Goal: Information Seeking & Learning: Compare options

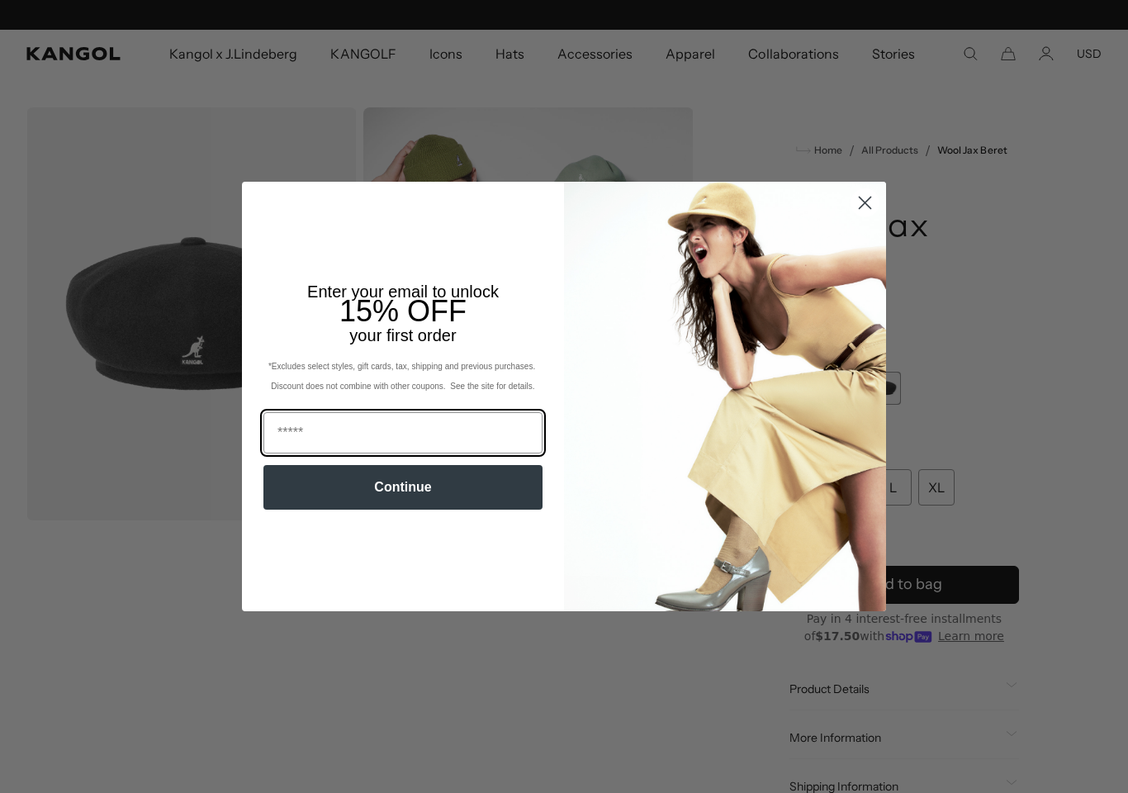
scroll to position [0, 340]
click at [867, 205] on icon "Close dialog" at bounding box center [866, 203] width 12 height 12
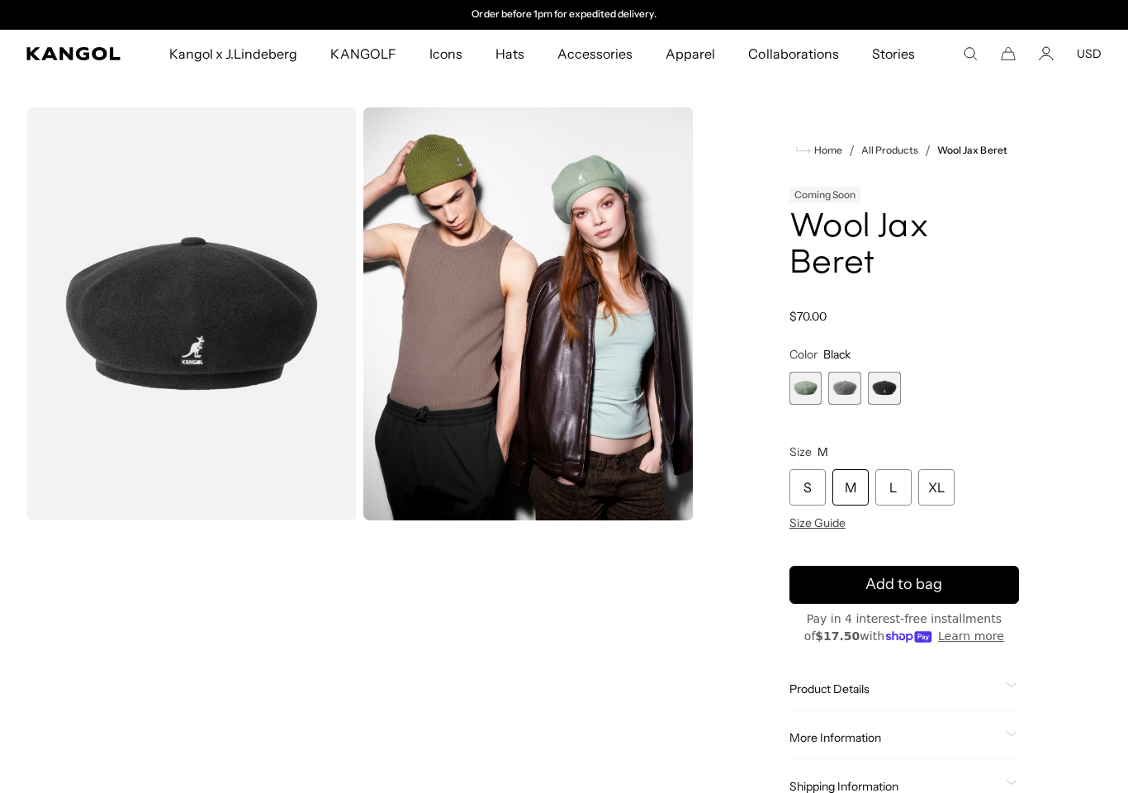
click at [853, 393] on span "2 of 3" at bounding box center [845, 388] width 33 height 33
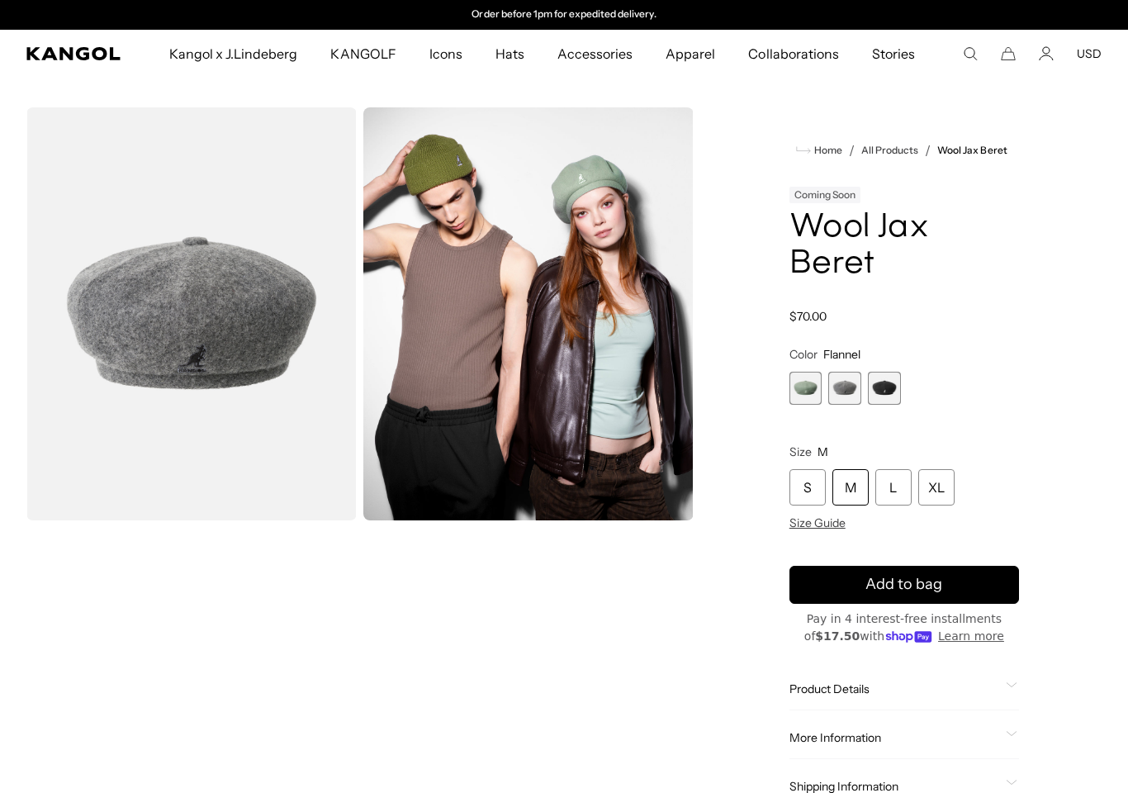
click at [809, 396] on span "1 of 3" at bounding box center [806, 388] width 33 height 33
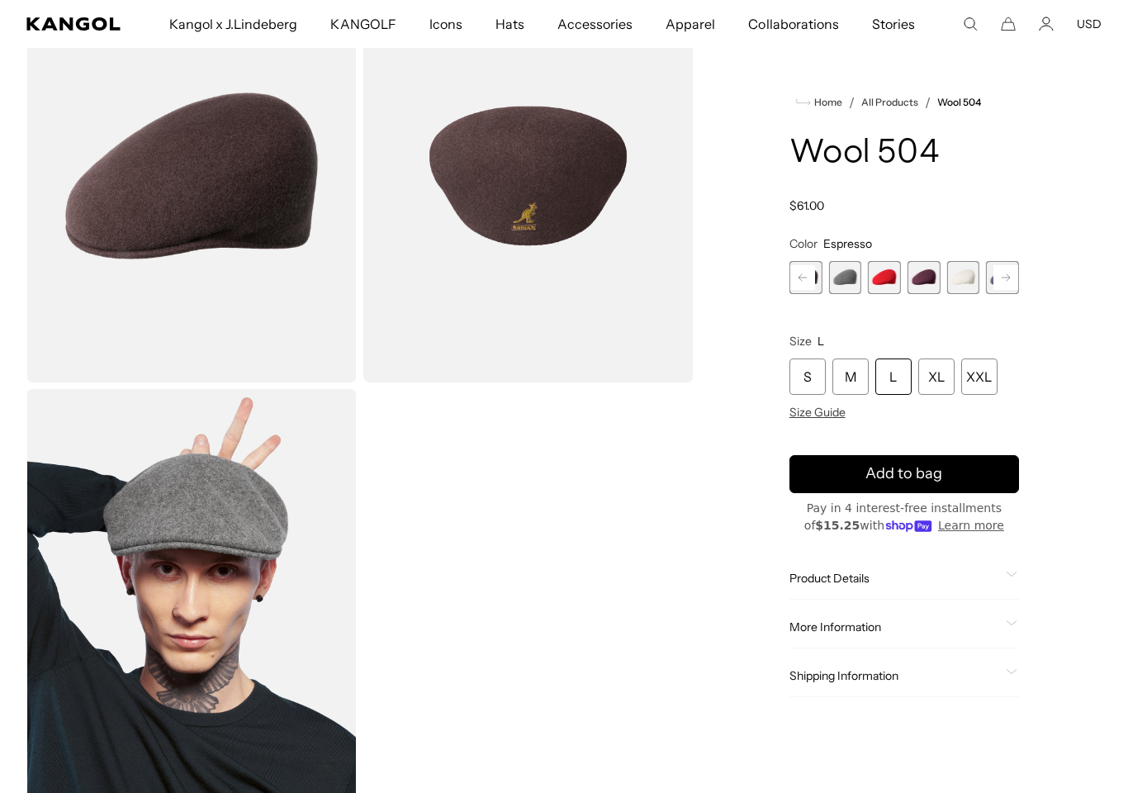
scroll to position [136, 0]
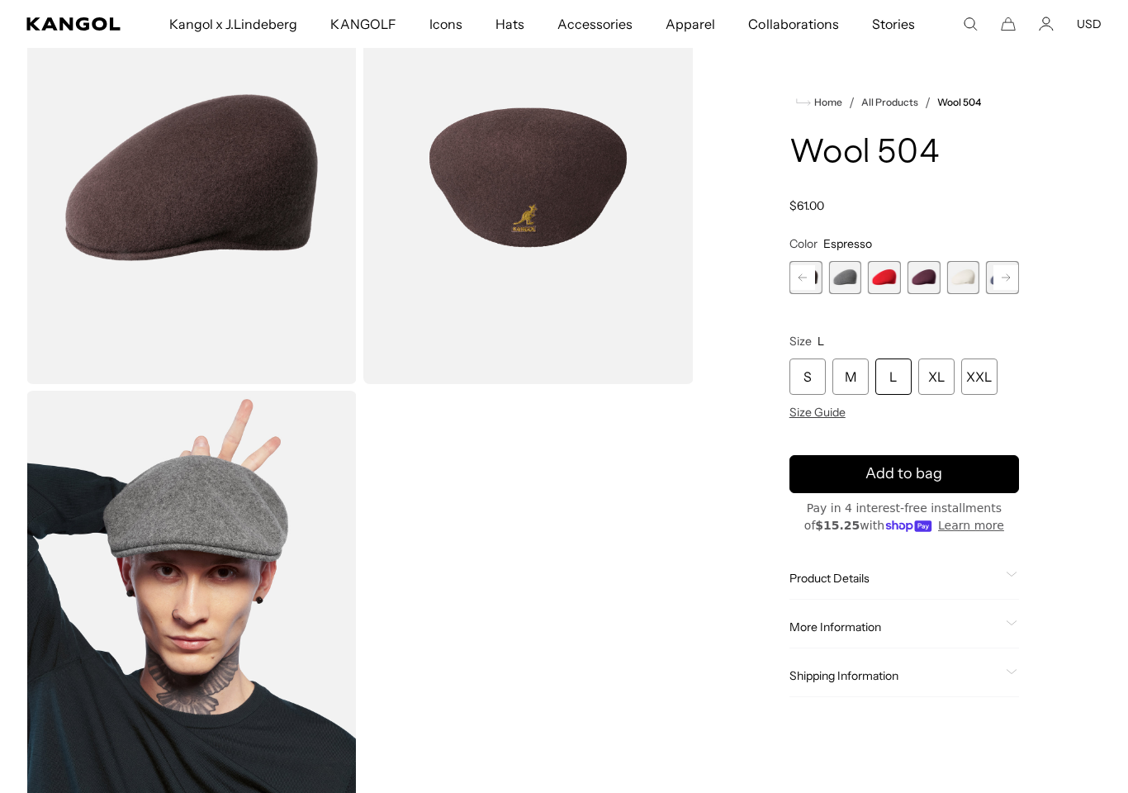
click at [977, 285] on span "18 of 21" at bounding box center [963, 277] width 33 height 33
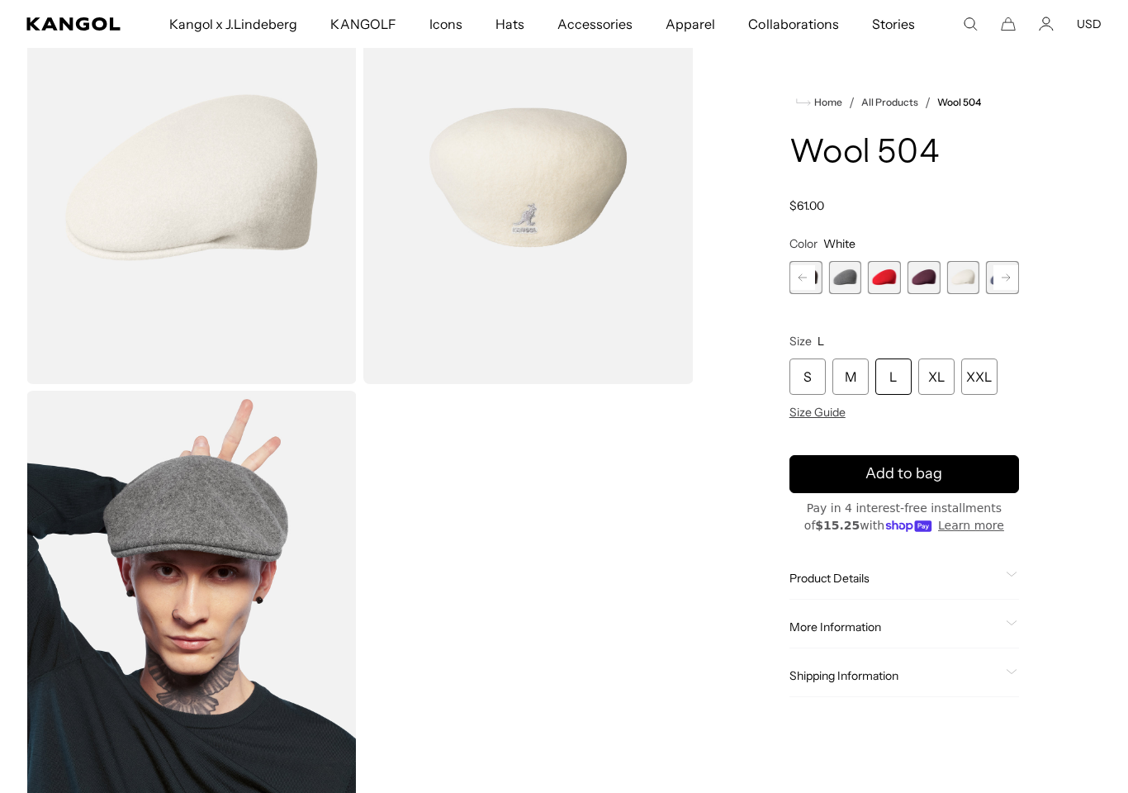
click at [968, 279] on span "18 of 21" at bounding box center [963, 277] width 33 height 33
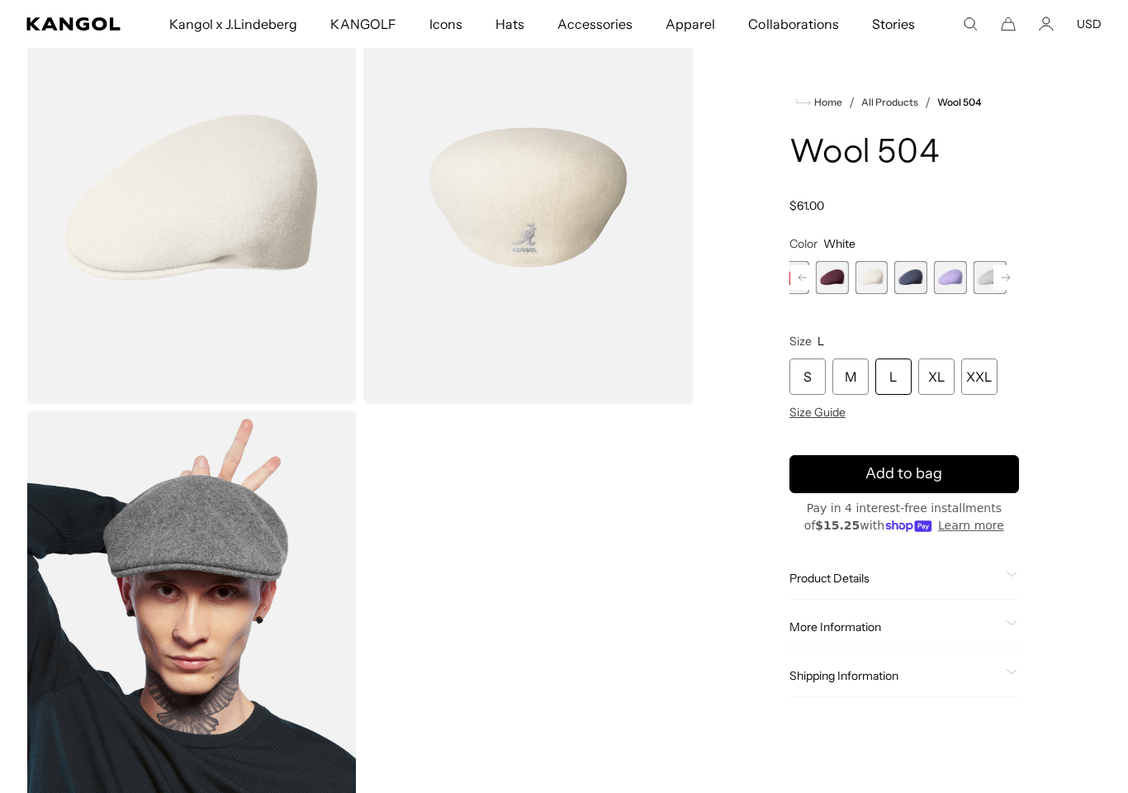
scroll to position [0, 340]
click at [850, 279] on span "17 of 21" at bounding box center [845, 277] width 33 height 33
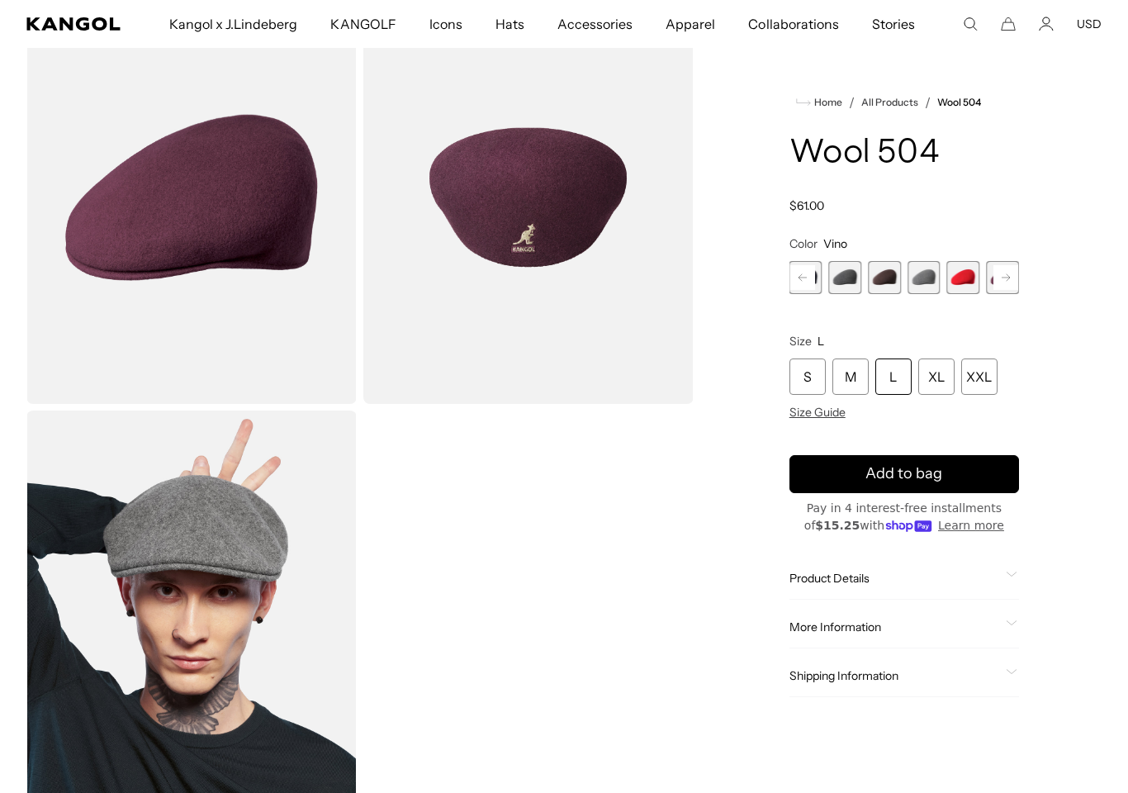
click at [896, 278] on span "14 of 21" at bounding box center [884, 277] width 33 height 33
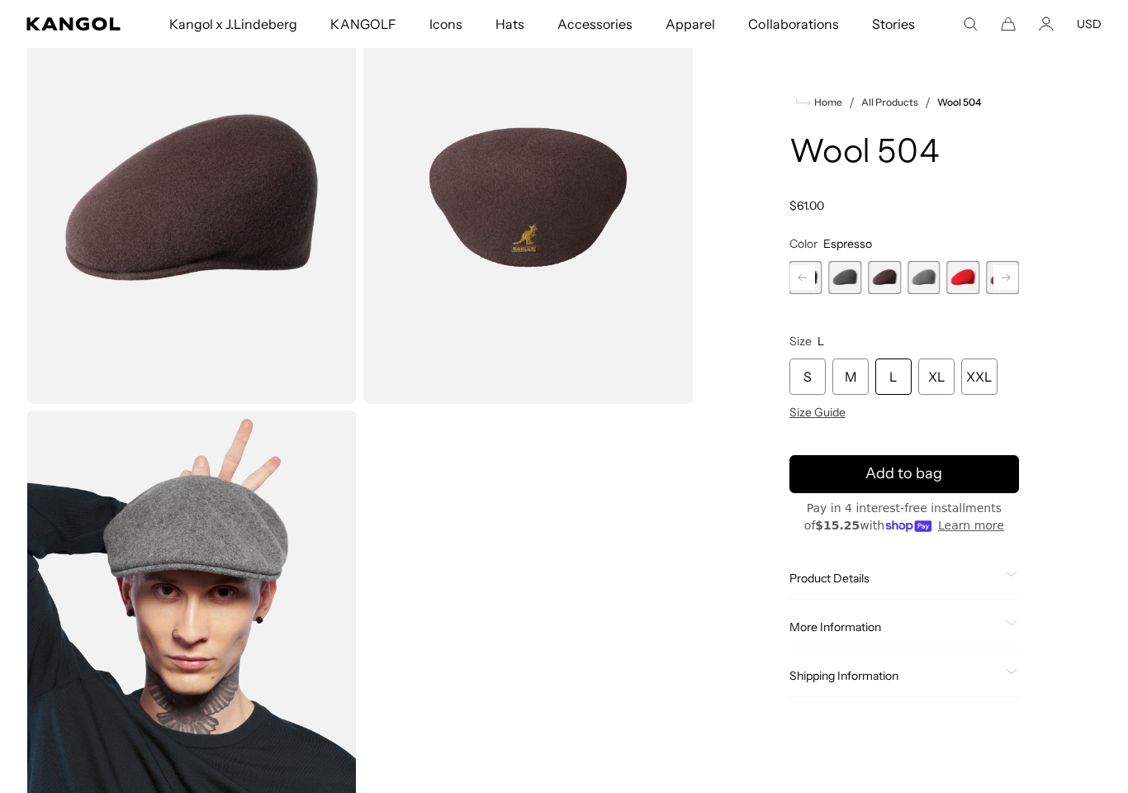
scroll to position [0, 340]
click at [853, 278] on span "13 of 21" at bounding box center [845, 277] width 33 height 33
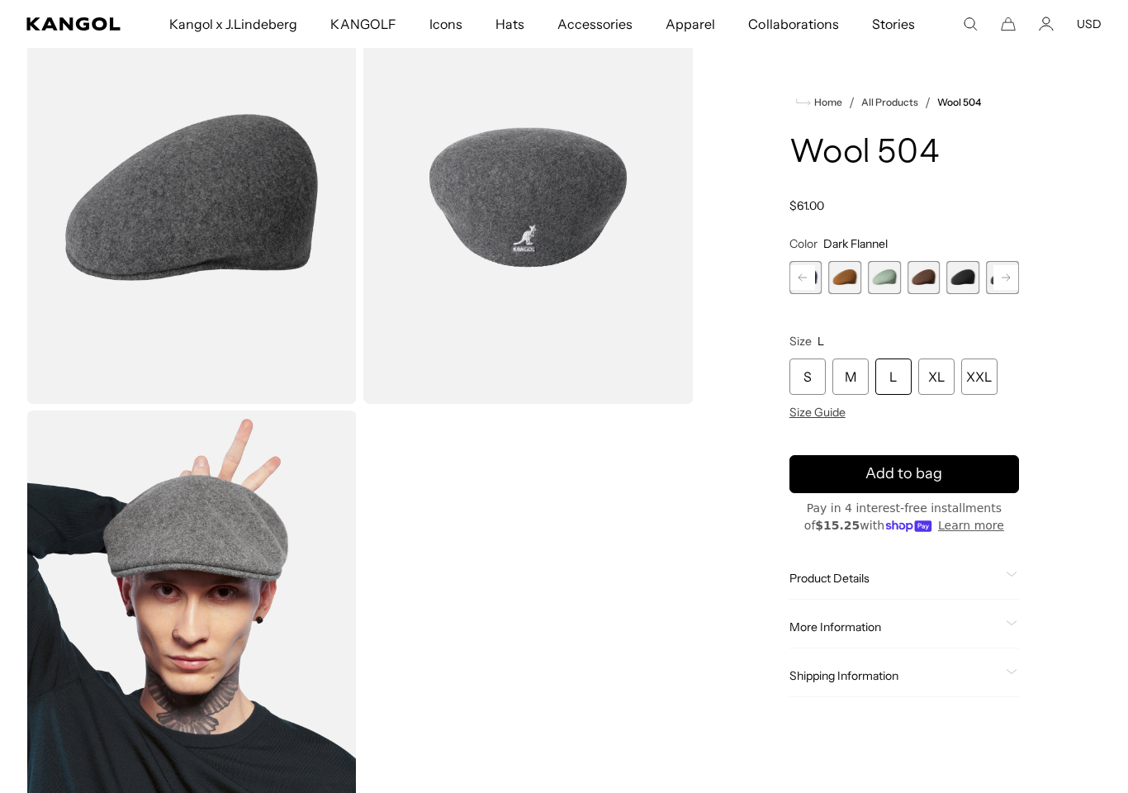
click at [890, 278] on span "7 of 21" at bounding box center [884, 277] width 33 height 33
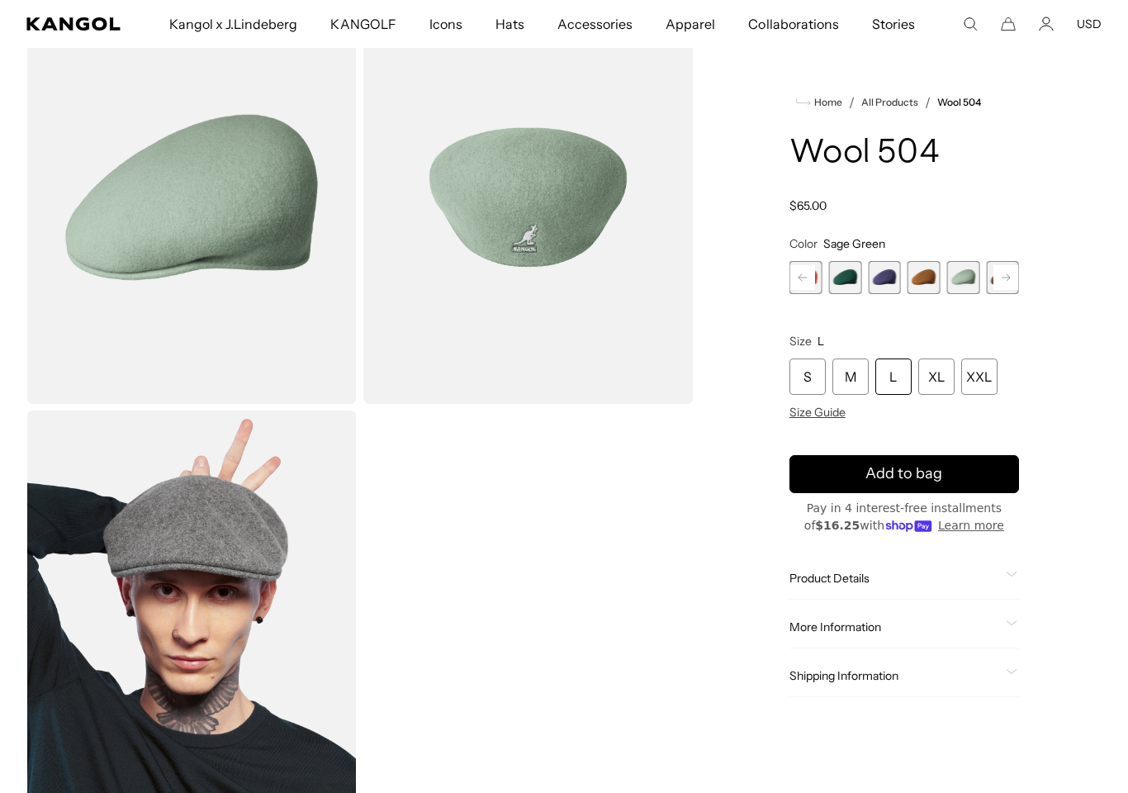
click at [920, 281] on span "6 of 21" at bounding box center [924, 277] width 33 height 33
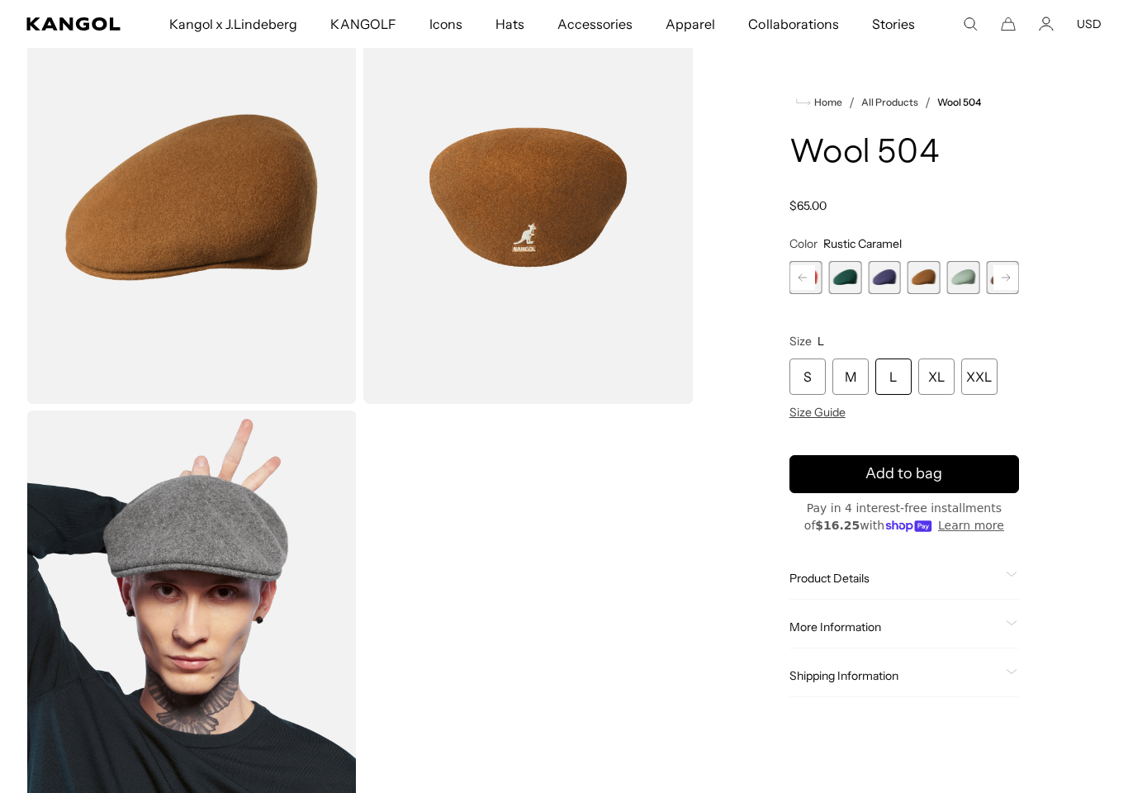
click at [929, 279] on span "6 of 21" at bounding box center [924, 277] width 33 height 33
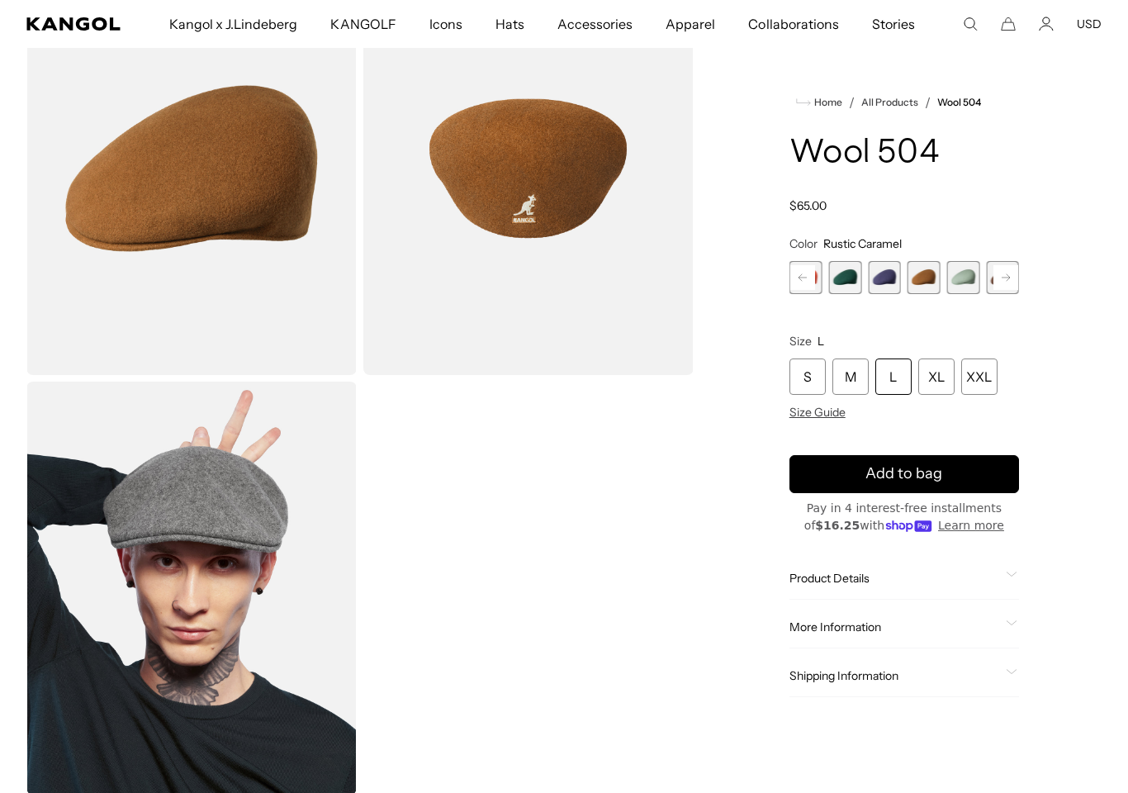
click at [1007, 271] on rect at bounding box center [1006, 277] width 25 height 25
click at [959, 282] on span "8 of 21" at bounding box center [963, 277] width 33 height 33
click at [961, 277] on span "8 of 21" at bounding box center [963, 277] width 33 height 33
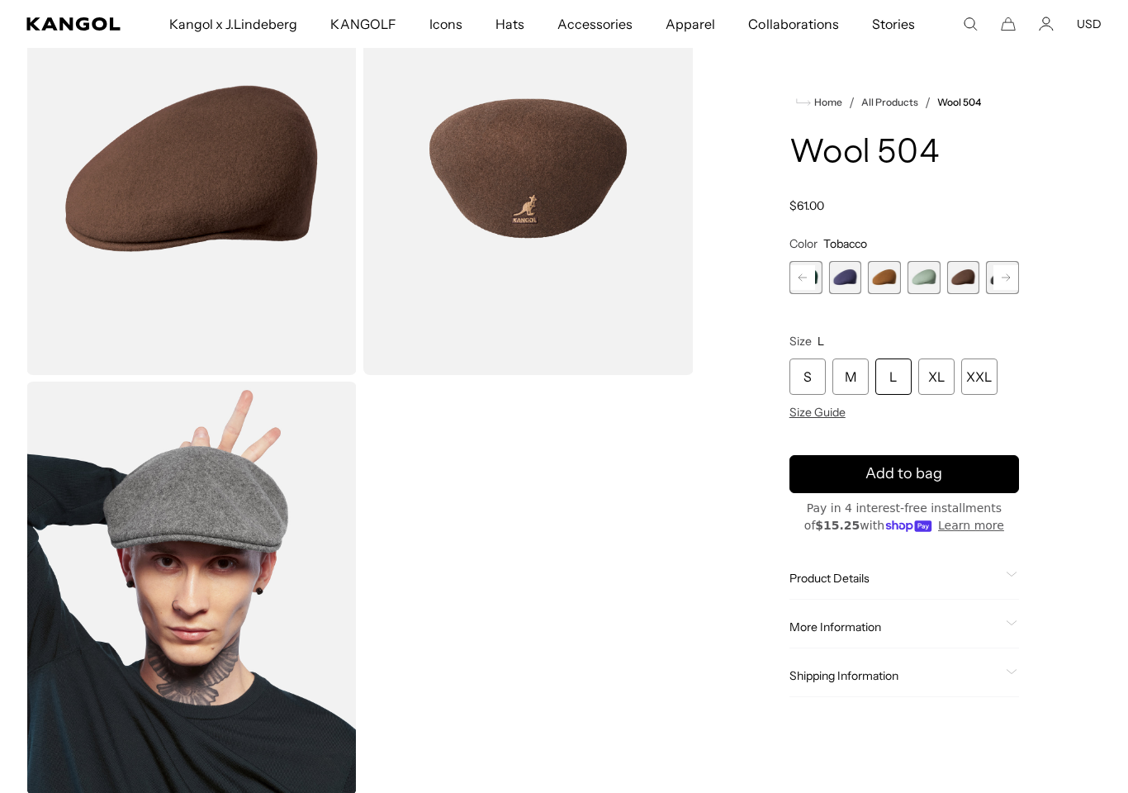
scroll to position [0, 340]
click at [972, 267] on span "8 of 21" at bounding box center [963, 277] width 33 height 33
click at [1009, 275] on rect at bounding box center [1006, 277] width 25 height 25
click at [1007, 282] on rect at bounding box center [1006, 277] width 25 height 25
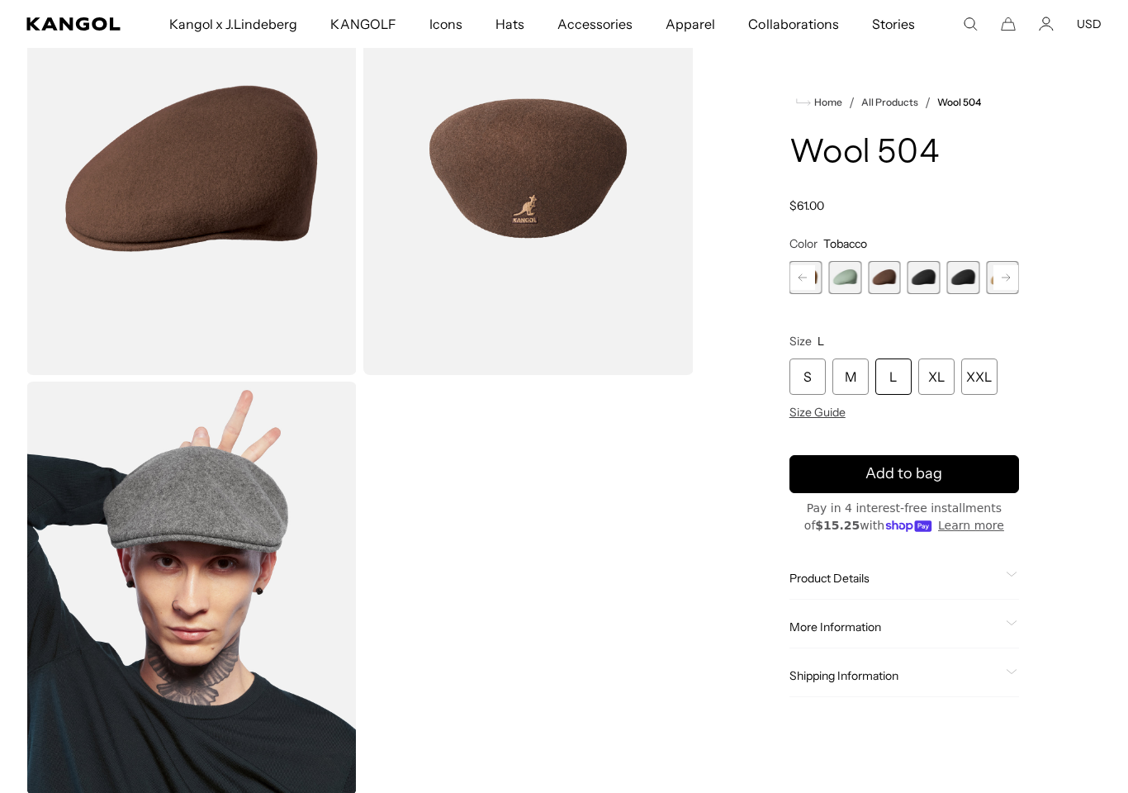
click at [1015, 282] on rect at bounding box center [1006, 277] width 25 height 25
click at [999, 287] on rect at bounding box center [1006, 277] width 25 height 25
click at [1009, 283] on rect at bounding box center [1006, 277] width 25 height 25
click at [1012, 274] on rect at bounding box center [1006, 277] width 25 height 25
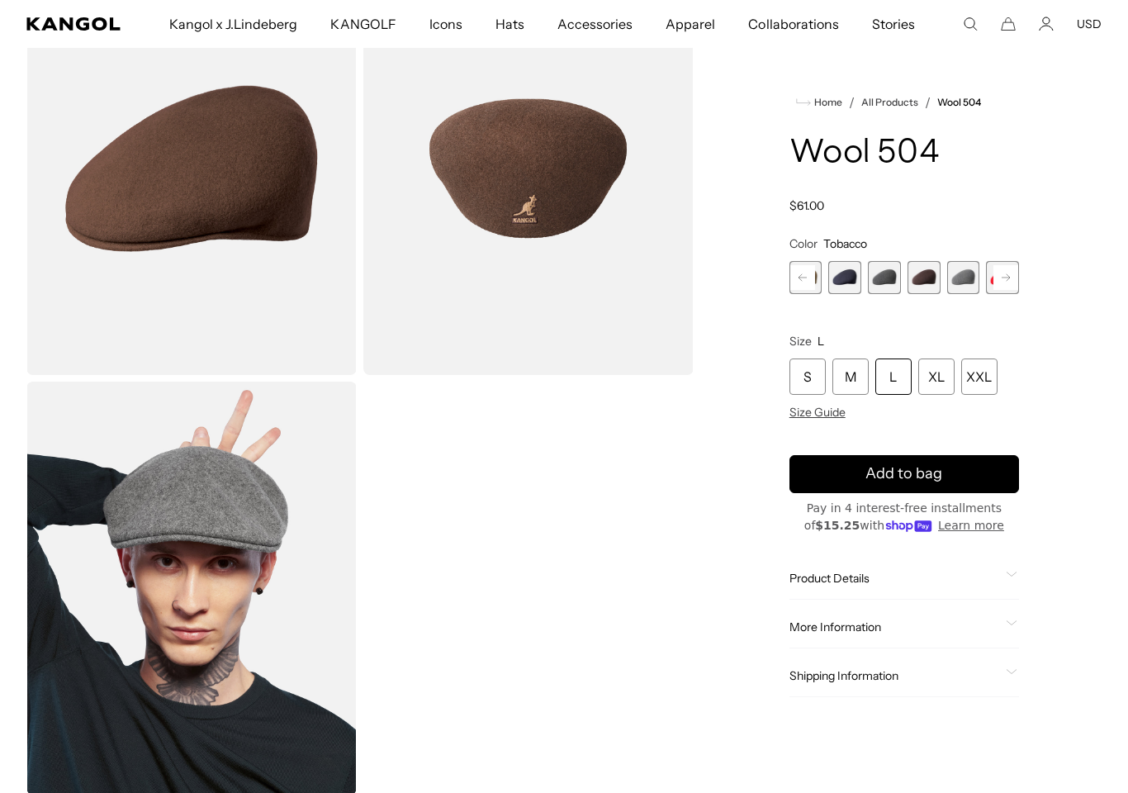
scroll to position [0, 340]
click at [1000, 268] on rect at bounding box center [1006, 277] width 25 height 25
click at [1000, 274] on rect at bounding box center [1006, 277] width 25 height 25
click at [1014, 273] on rect at bounding box center [1006, 277] width 25 height 25
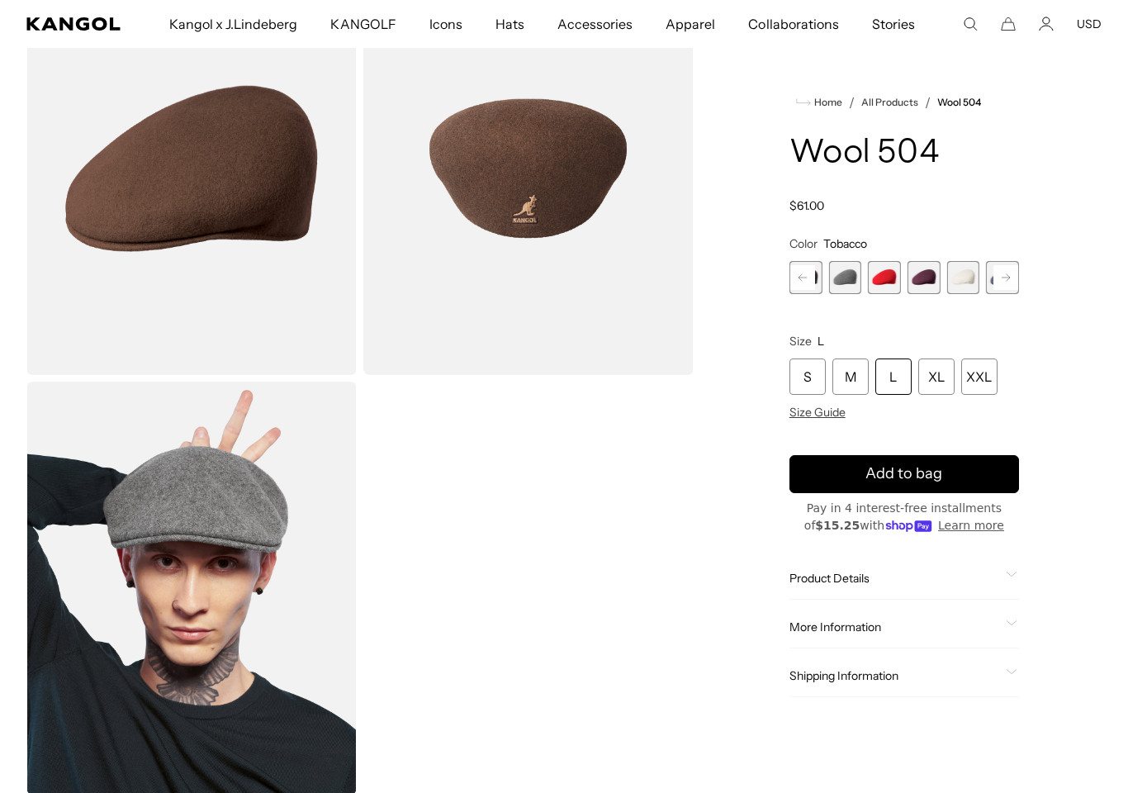
click at [924, 274] on span "17 of 21" at bounding box center [924, 277] width 33 height 33
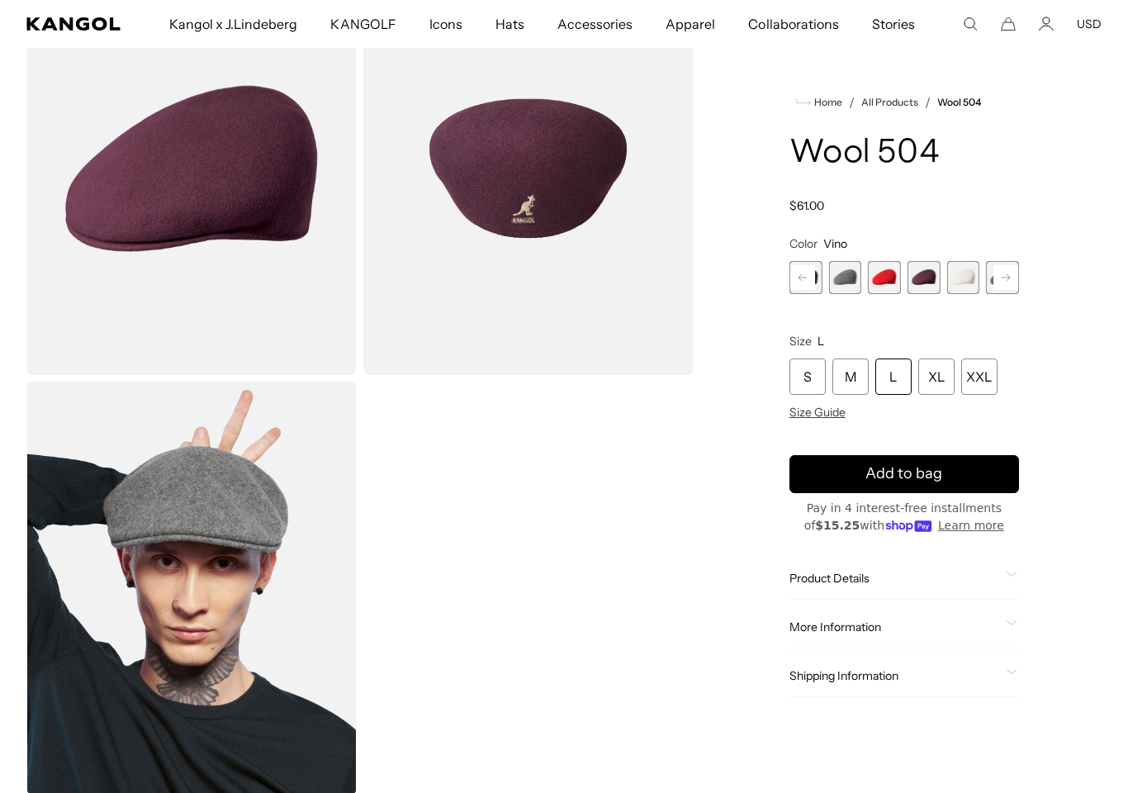
scroll to position [0, 340]
click at [1008, 283] on rect at bounding box center [1006, 277] width 25 height 25
click at [1014, 271] on rect at bounding box center [1006, 277] width 25 height 25
click at [1014, 271] on span "21 of 21" at bounding box center [1002, 277] width 33 height 33
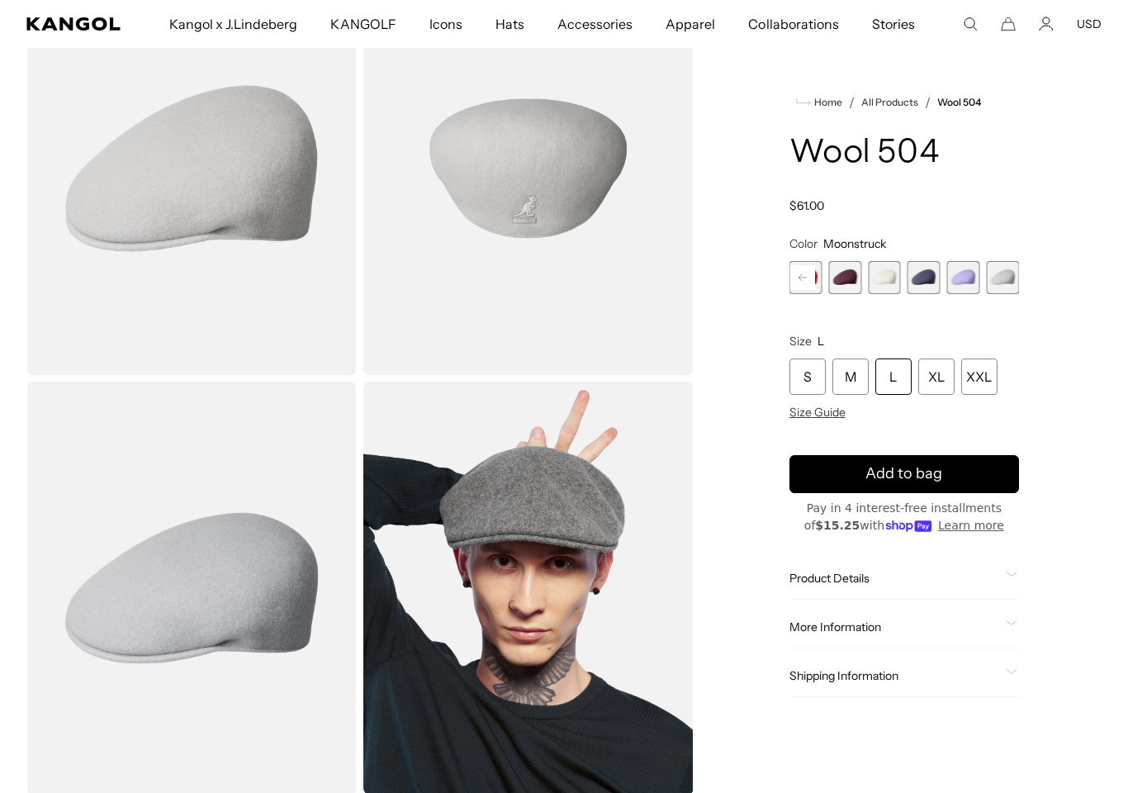
click at [805, 283] on rect at bounding box center [803, 277] width 25 height 25
click at [800, 279] on rect at bounding box center [803, 277] width 25 height 25
click at [808, 274] on rect at bounding box center [803, 277] width 25 height 25
click at [811, 274] on rect at bounding box center [803, 277] width 25 height 25
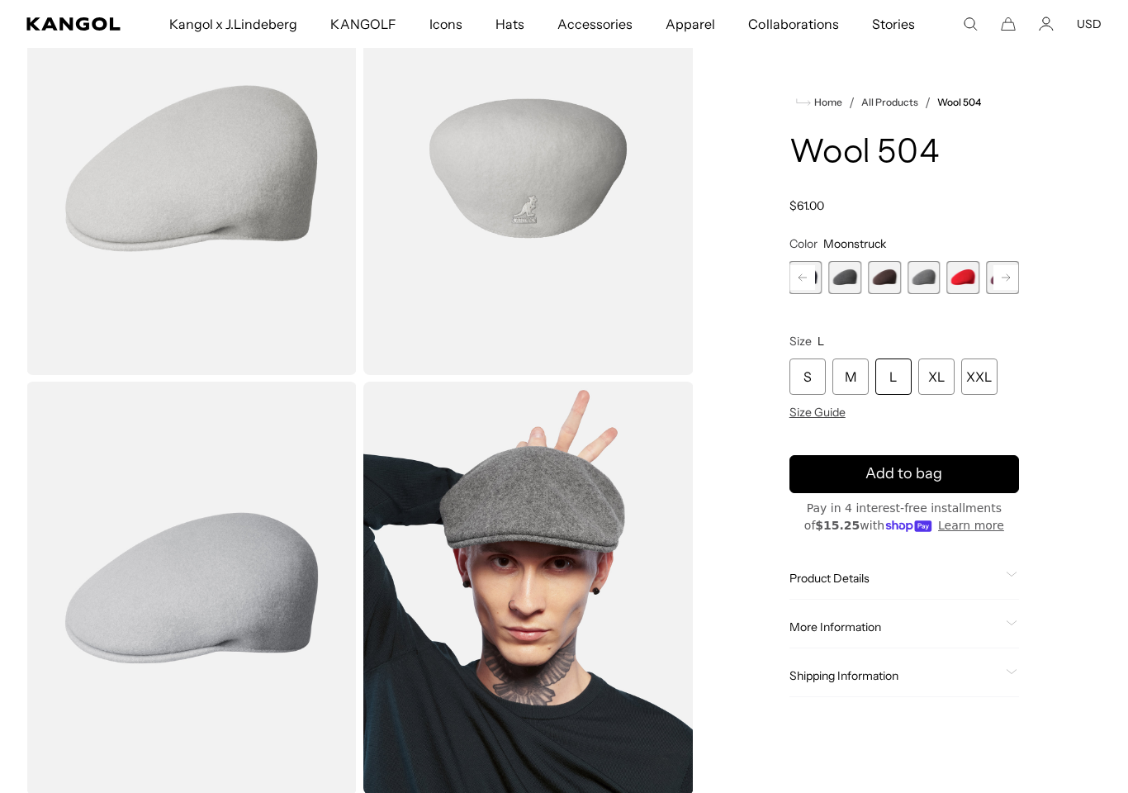
click at [885, 281] on span "14 of 21" at bounding box center [884, 277] width 33 height 33
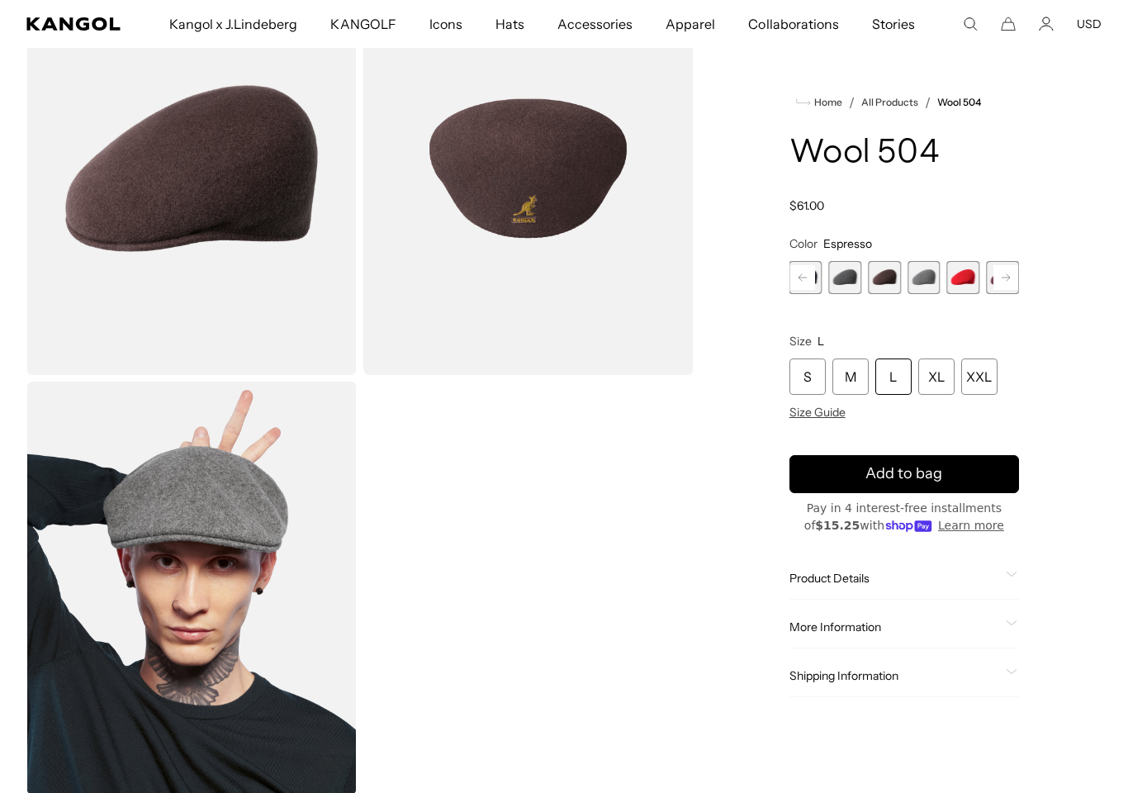
click at [813, 277] on rect at bounding box center [803, 277] width 25 height 25
click at [800, 284] on rect at bounding box center [803, 277] width 25 height 25
click at [805, 281] on rect at bounding box center [803, 277] width 25 height 25
click at [807, 281] on rect at bounding box center [803, 277] width 25 height 25
click at [800, 283] on rect at bounding box center [803, 277] width 25 height 25
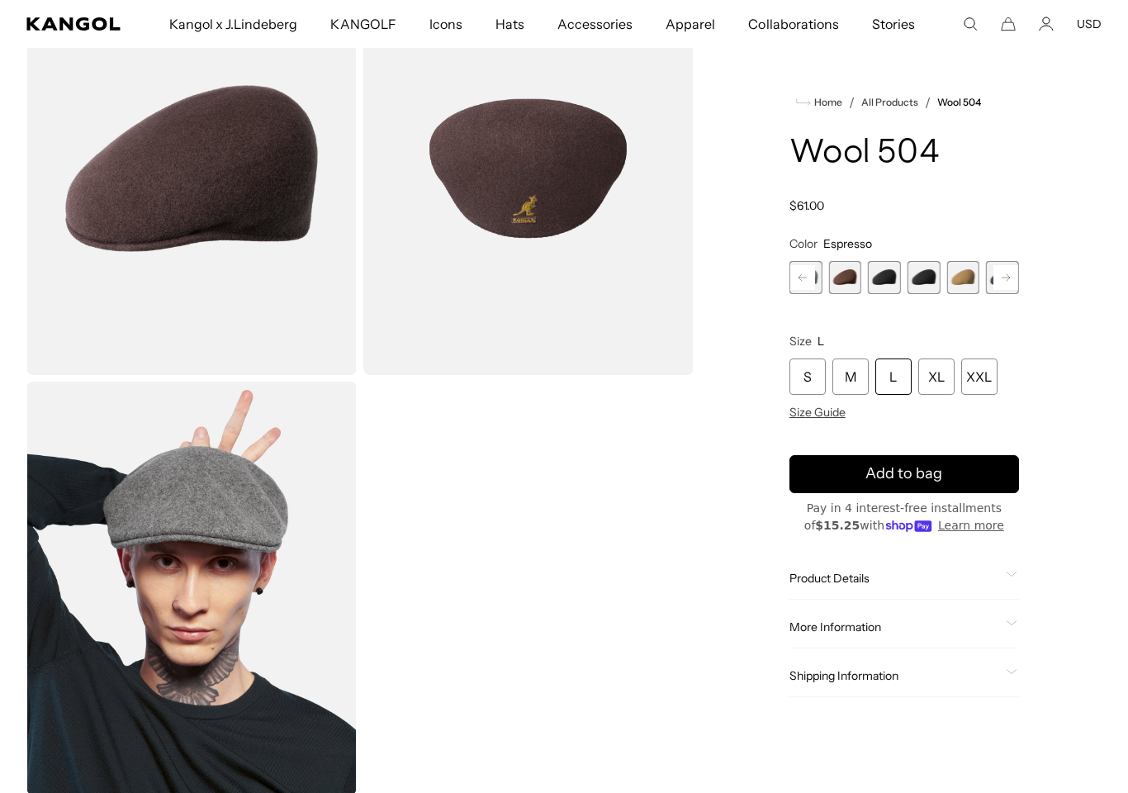
click at [805, 273] on rect at bounding box center [803, 277] width 25 height 25
click at [803, 282] on rect at bounding box center [803, 277] width 25 height 25
click at [802, 276] on rect at bounding box center [803, 277] width 25 height 25
click at [796, 281] on rect at bounding box center [803, 277] width 25 height 25
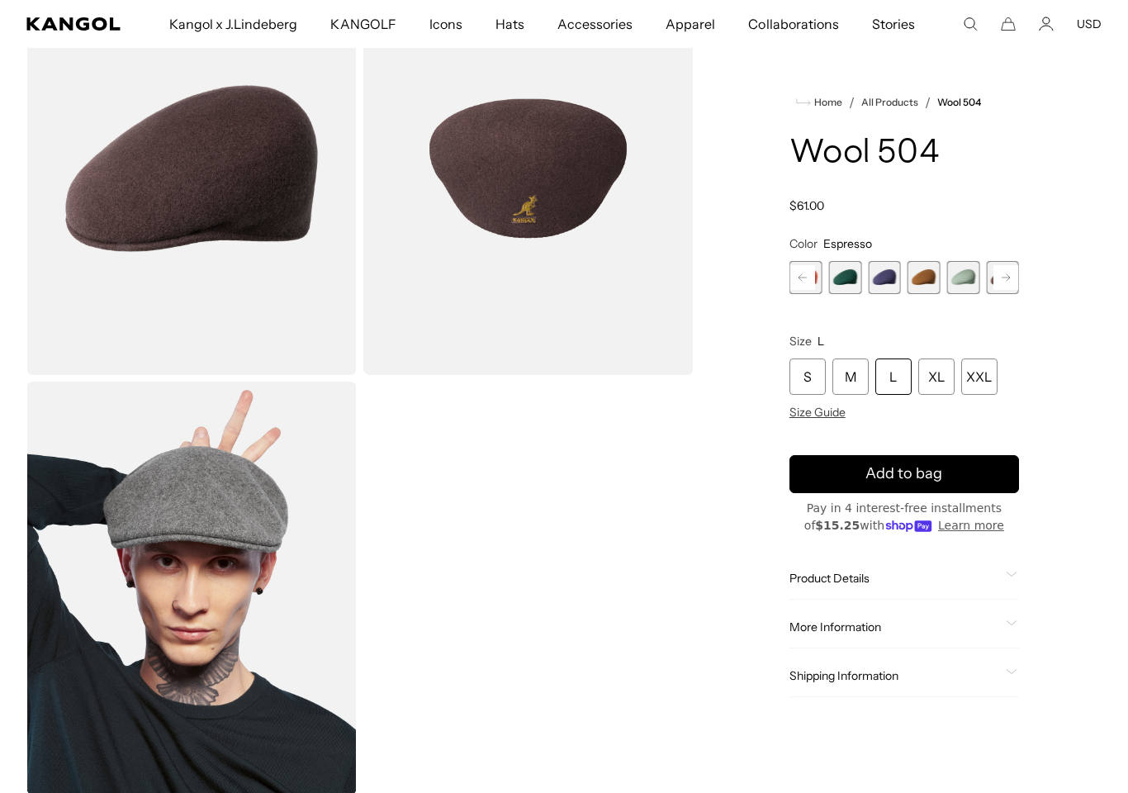
click at [805, 276] on rect at bounding box center [803, 277] width 25 height 25
click at [886, 274] on span "4 of 21" at bounding box center [884, 277] width 33 height 33
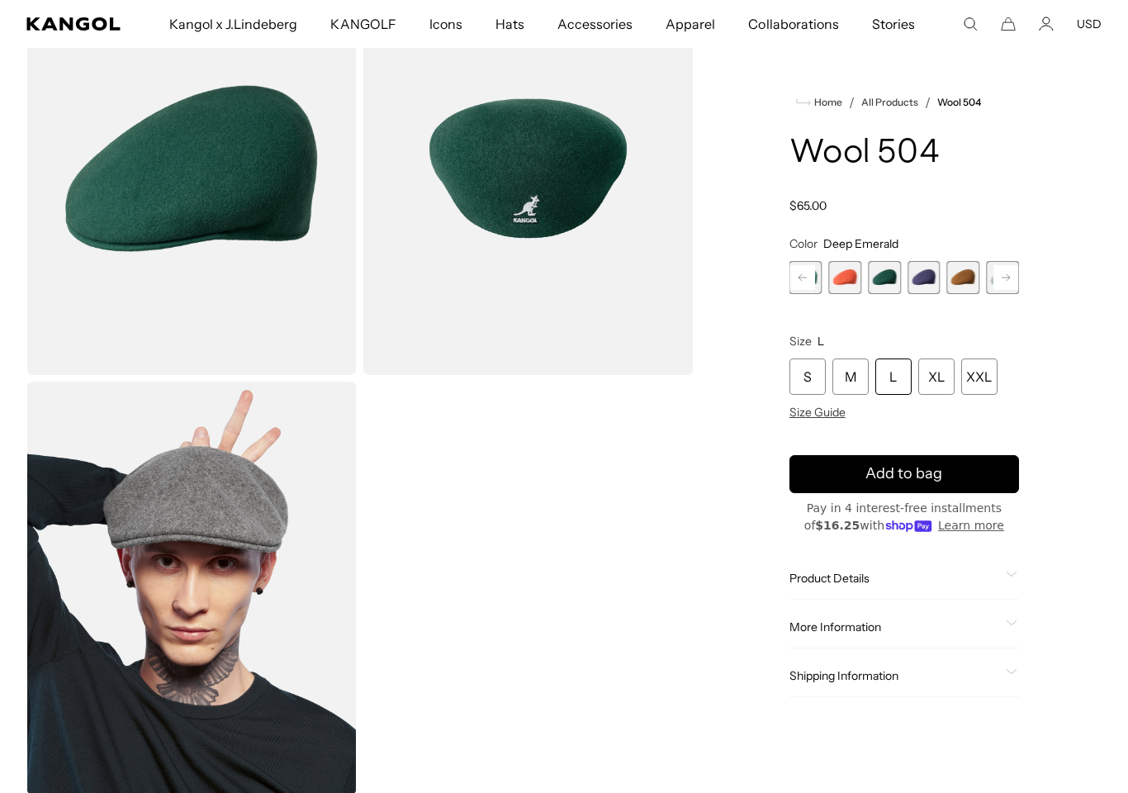
click at [805, 279] on rect at bounding box center [803, 277] width 25 height 25
click at [805, 282] on span "1 of 21" at bounding box center [806, 277] width 33 height 33
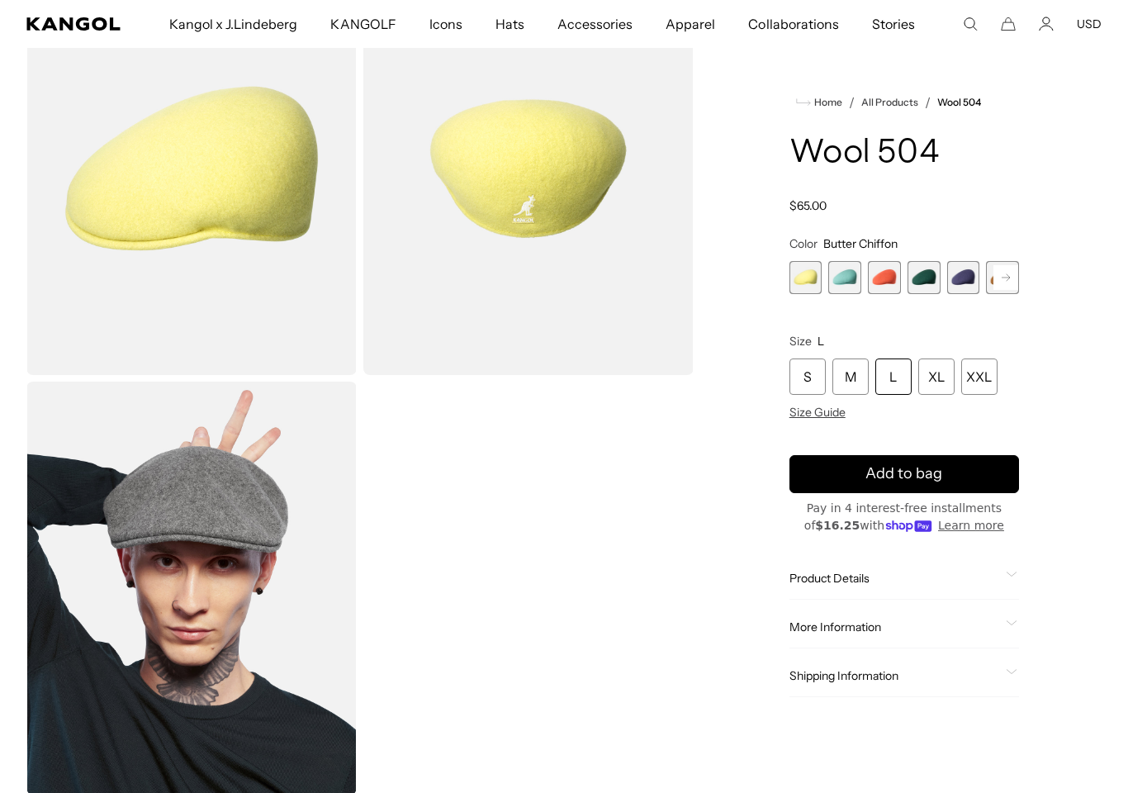
click at [846, 276] on span "2 of 21" at bounding box center [845, 277] width 33 height 33
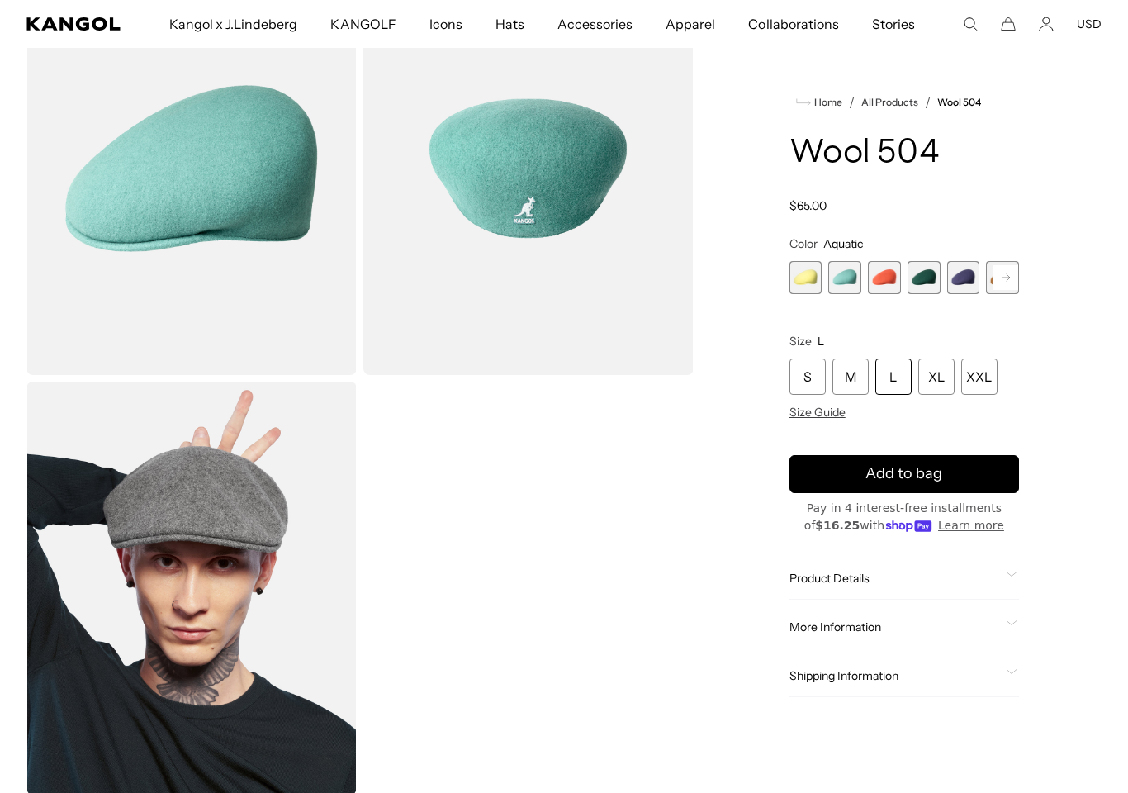
click at [1003, 282] on rect at bounding box center [1006, 277] width 25 height 25
click at [1009, 268] on rect at bounding box center [1006, 277] width 25 height 25
click at [1009, 267] on rect at bounding box center [1006, 277] width 25 height 25
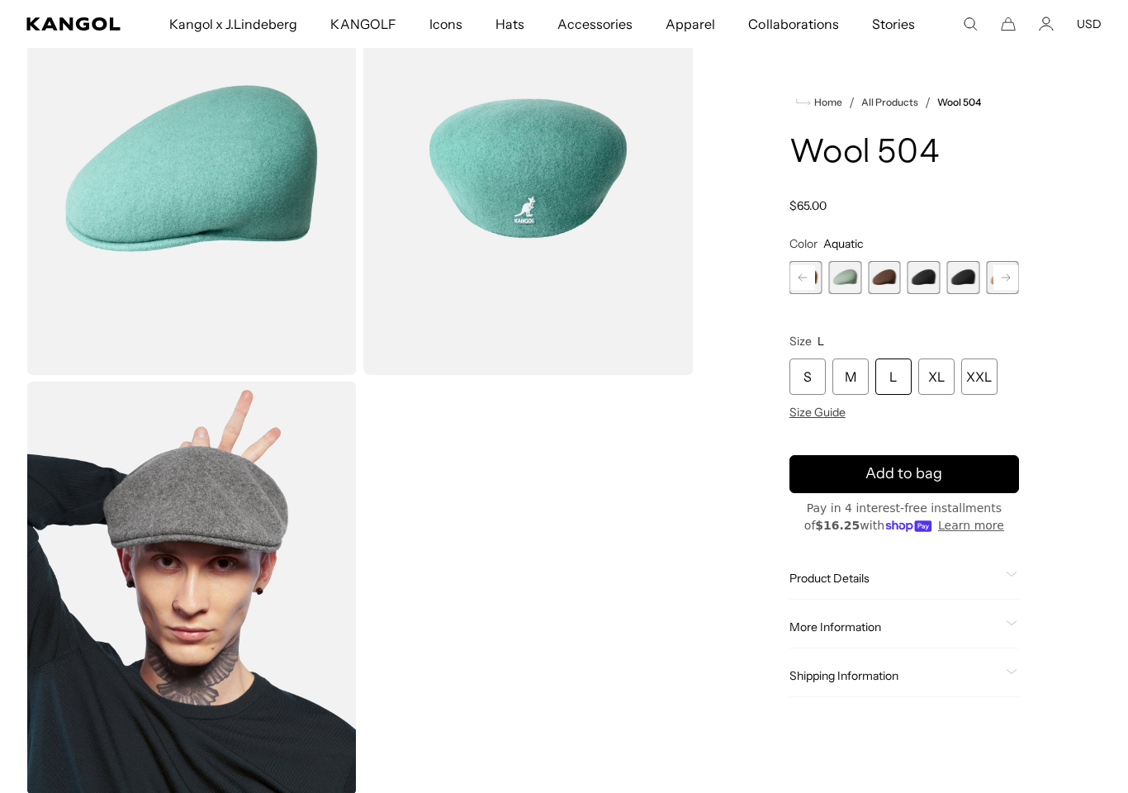
click at [929, 269] on span "9 of 21" at bounding box center [924, 277] width 33 height 33
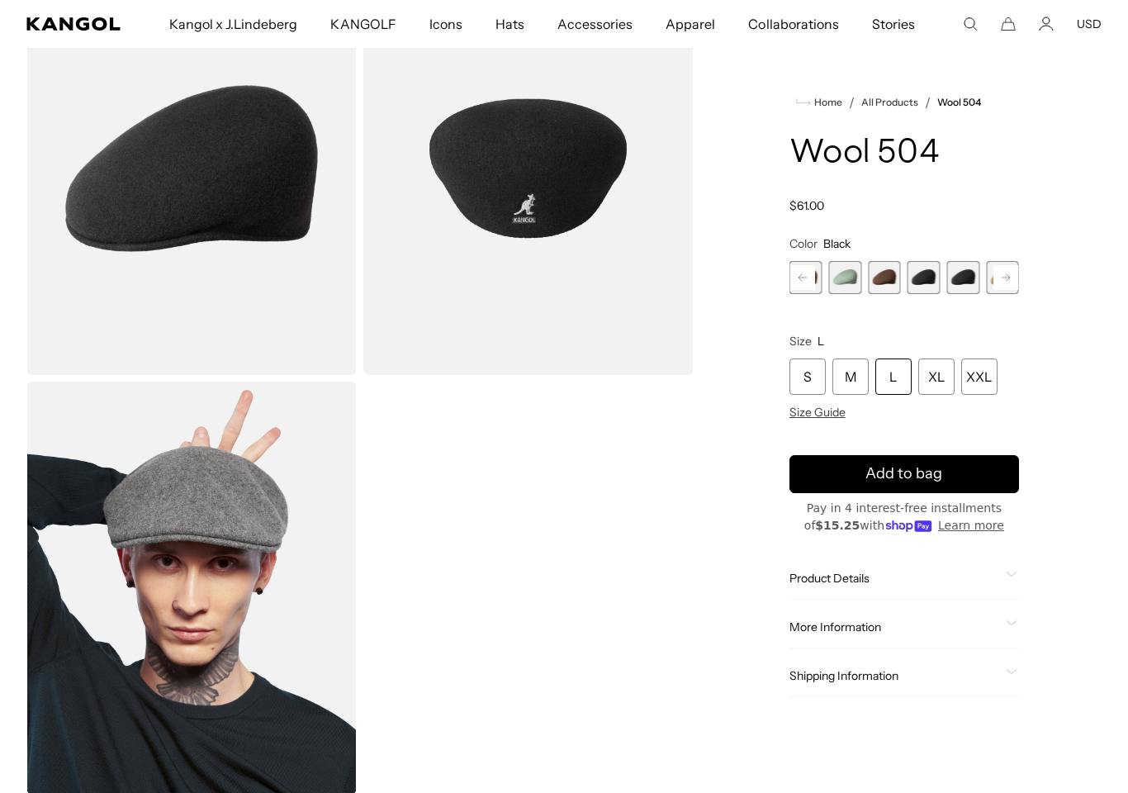
click at [967, 281] on span "10 of 21" at bounding box center [963, 277] width 33 height 33
click at [1016, 275] on rect at bounding box center [1006, 277] width 25 height 25
click at [1011, 272] on rect at bounding box center [1006, 277] width 25 height 25
click at [1018, 267] on rect at bounding box center [1006, 277] width 25 height 25
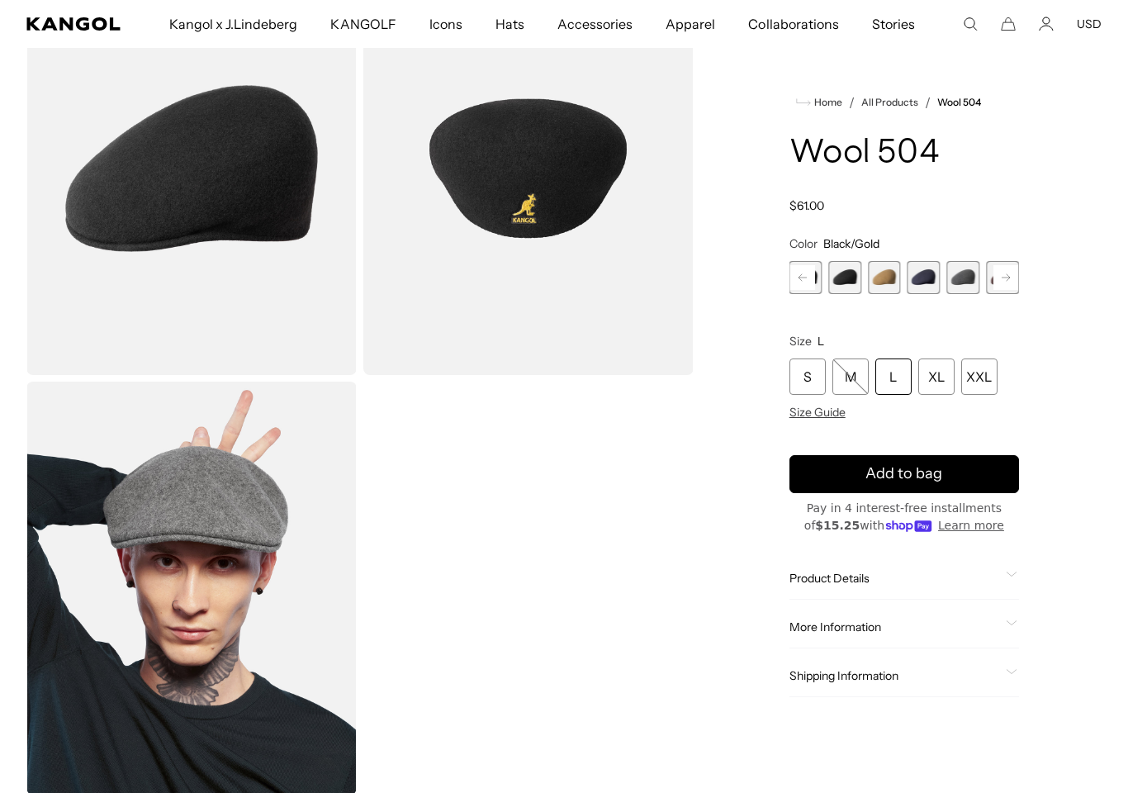
click at [929, 281] on span "12 of 21" at bounding box center [924, 277] width 33 height 33
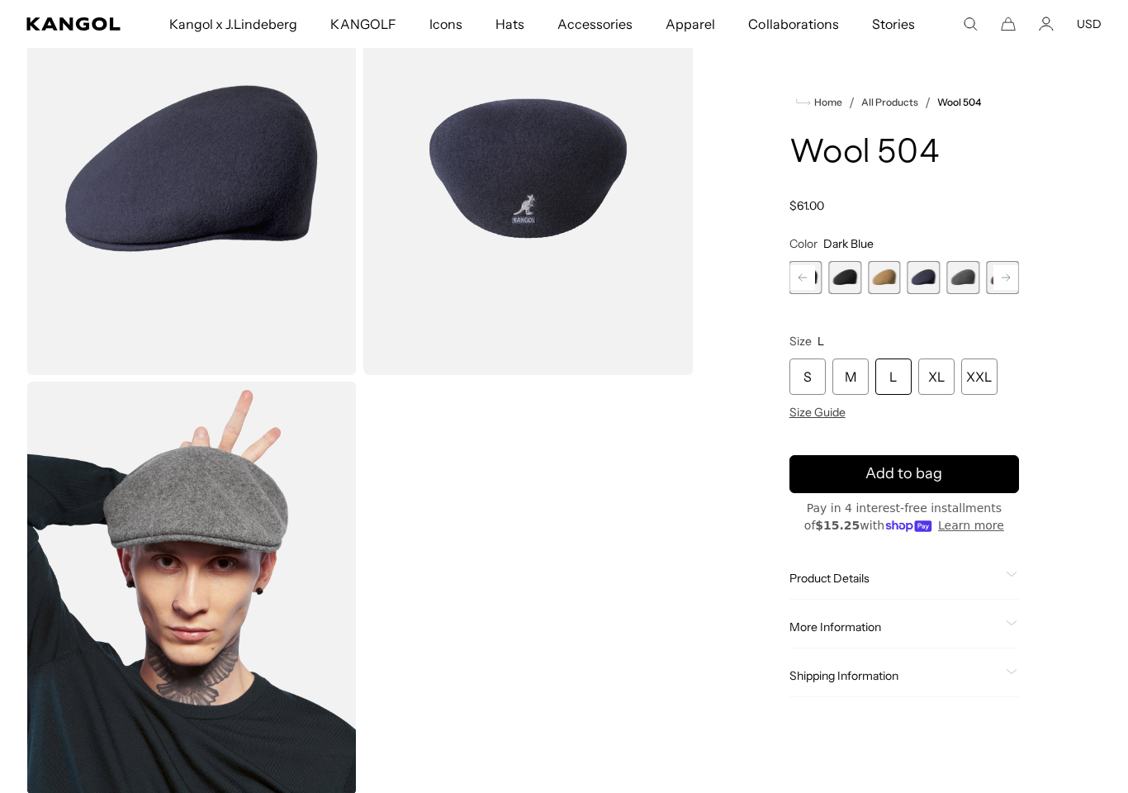
click at [1000, 287] on rect at bounding box center [1006, 277] width 25 height 25
click at [1000, 286] on rect at bounding box center [1006, 277] width 25 height 25
click at [939, 275] on span "14 of 21" at bounding box center [924, 277] width 33 height 33
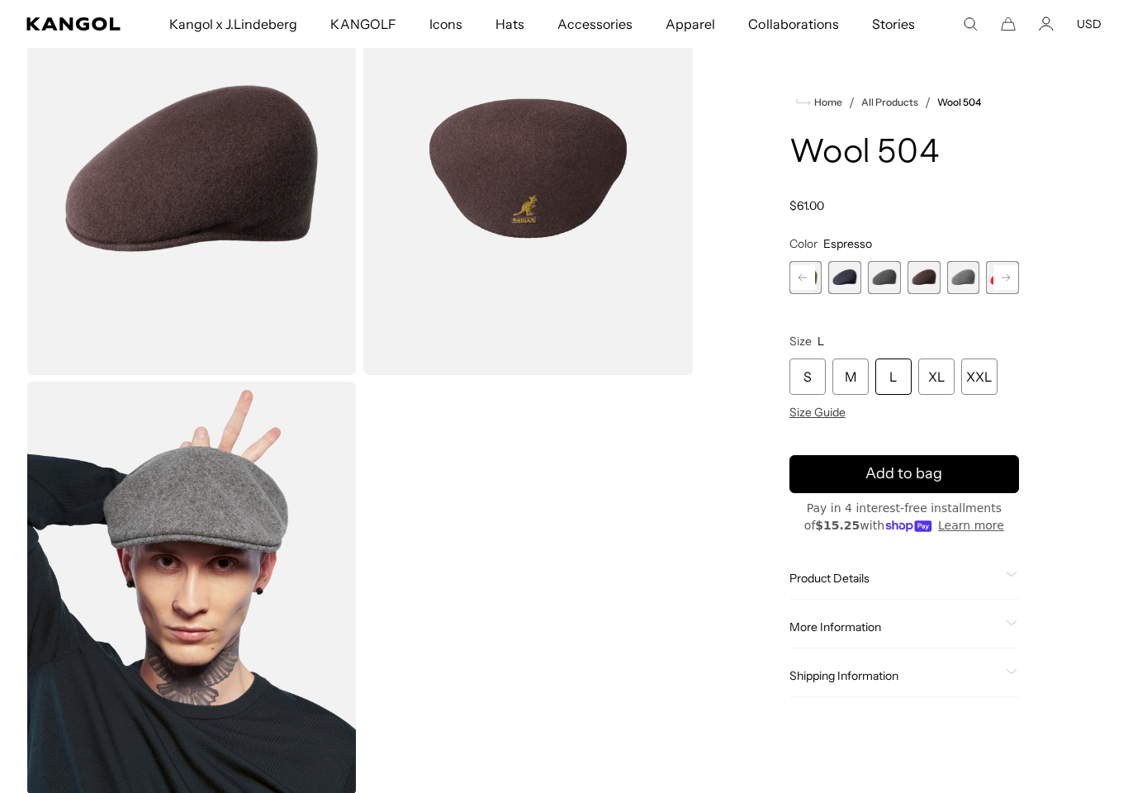
click at [1016, 270] on rect at bounding box center [1006, 277] width 25 height 25
click at [1021, 275] on div "Home / All Products / Wool 504 Wool 504 Regular price $61.00 Regular price Sale…" at bounding box center [904, 378] width 395 height 833
click at [1015, 268] on rect at bounding box center [1006, 277] width 25 height 25
click at [962, 283] on span "17 of 21" at bounding box center [963, 277] width 33 height 33
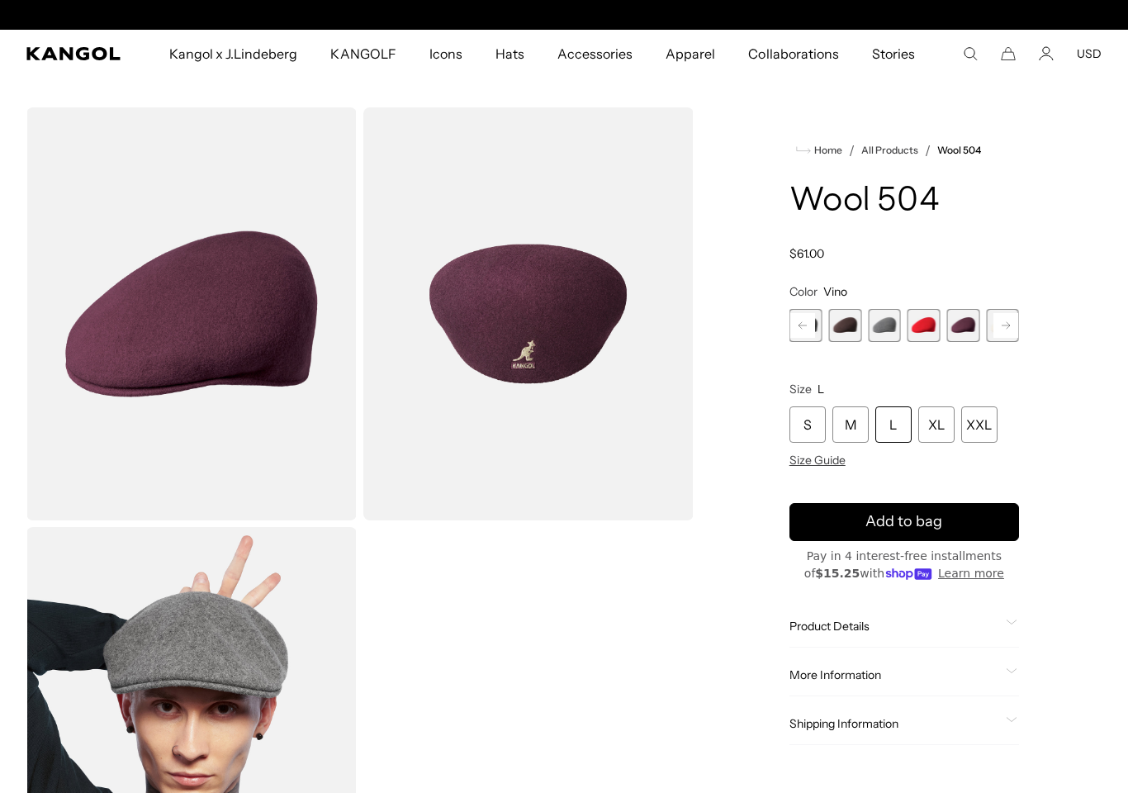
scroll to position [0, 340]
